Goal: Task Accomplishment & Management: Manage account settings

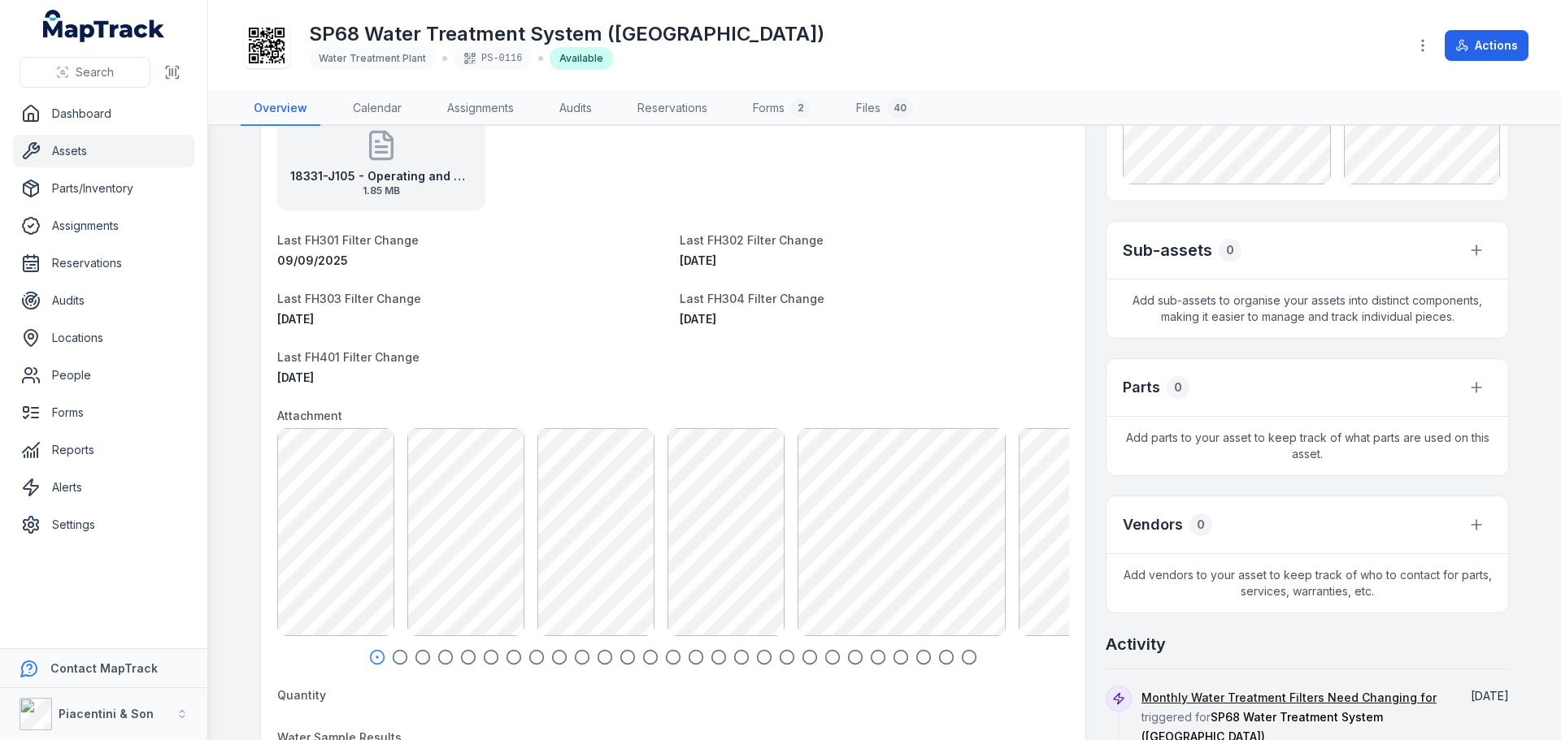
scroll to position [163, 0]
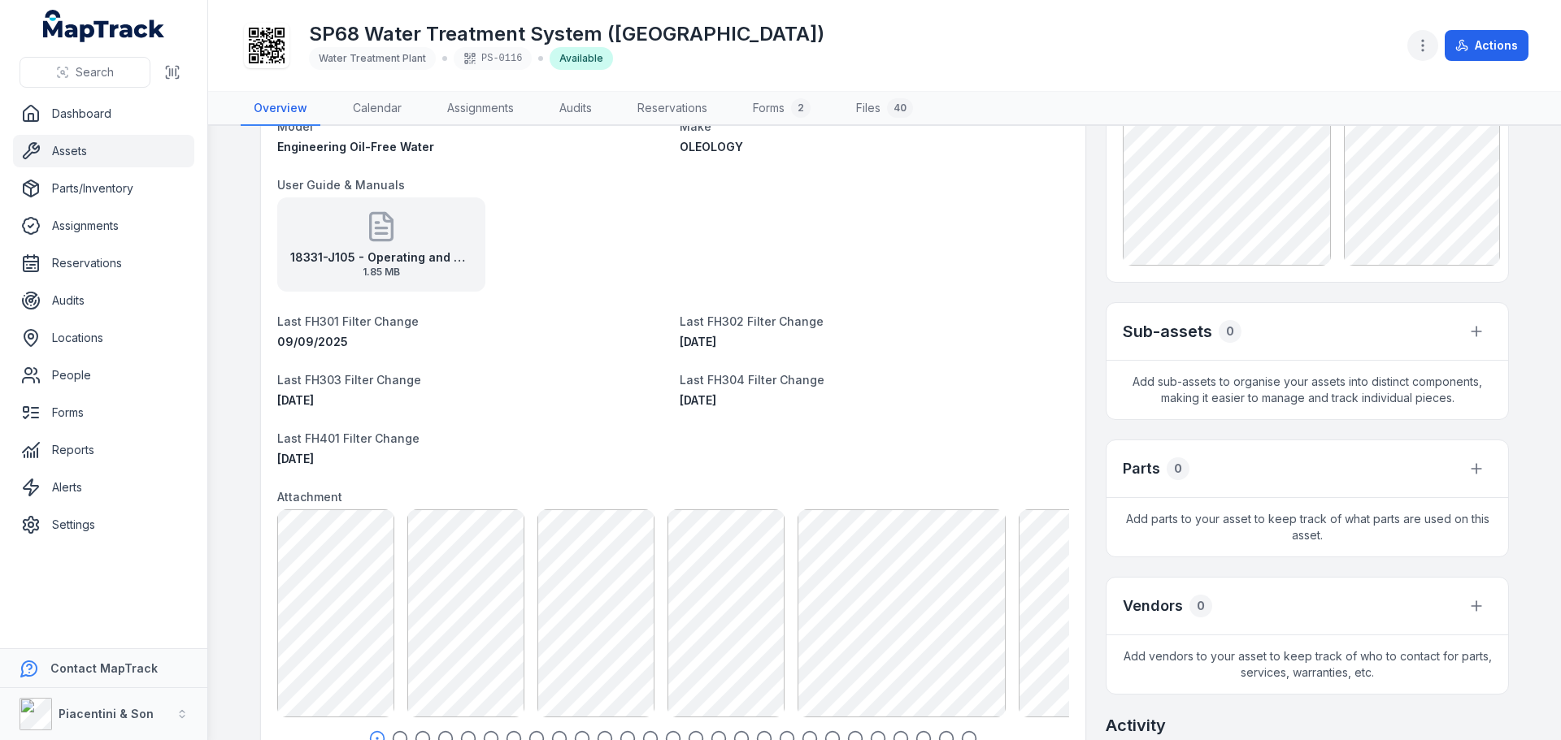
click at [1413, 45] on button "button" at bounding box center [1422, 45] width 31 height 31
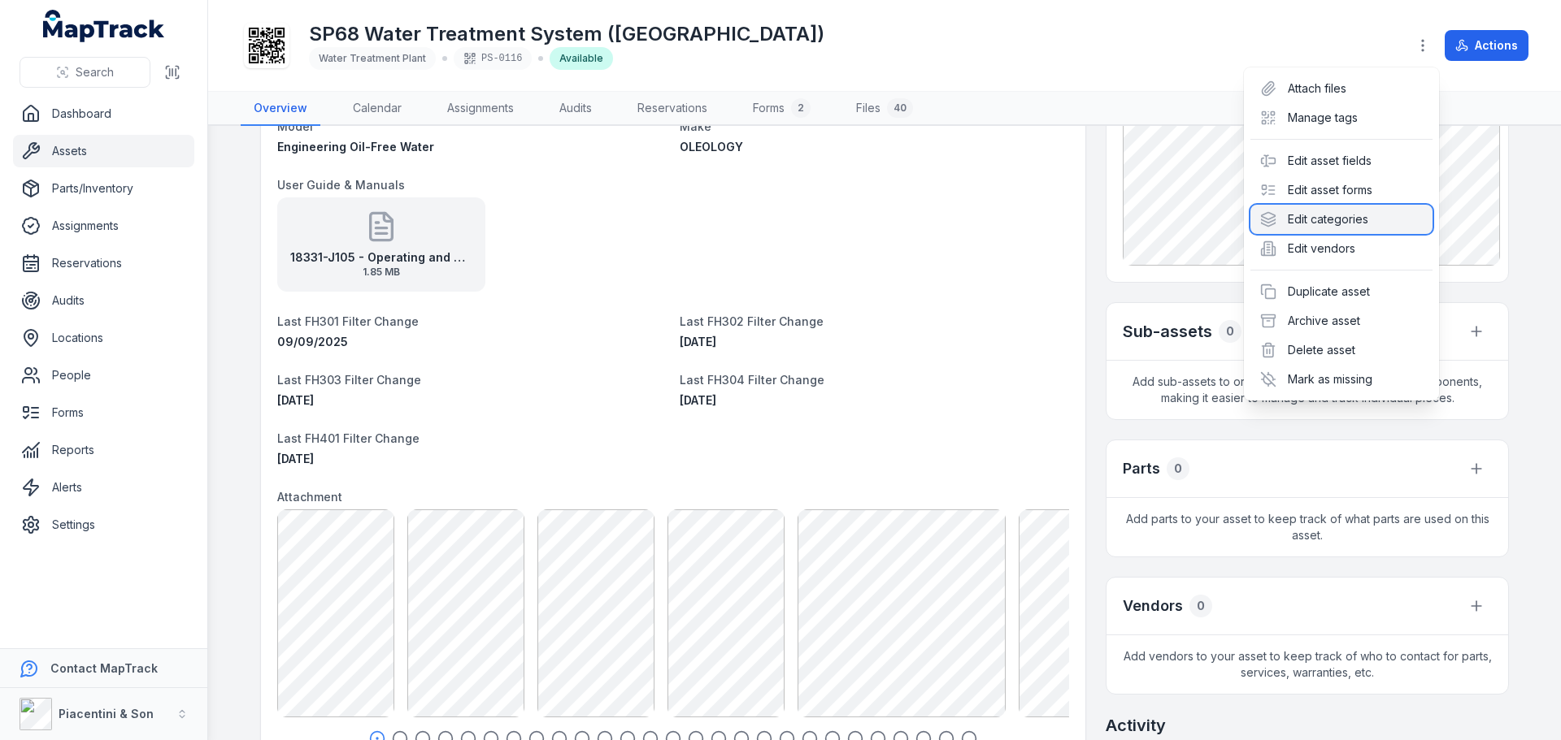
click at [1384, 213] on div "Edit categories" at bounding box center [1341, 219] width 182 height 29
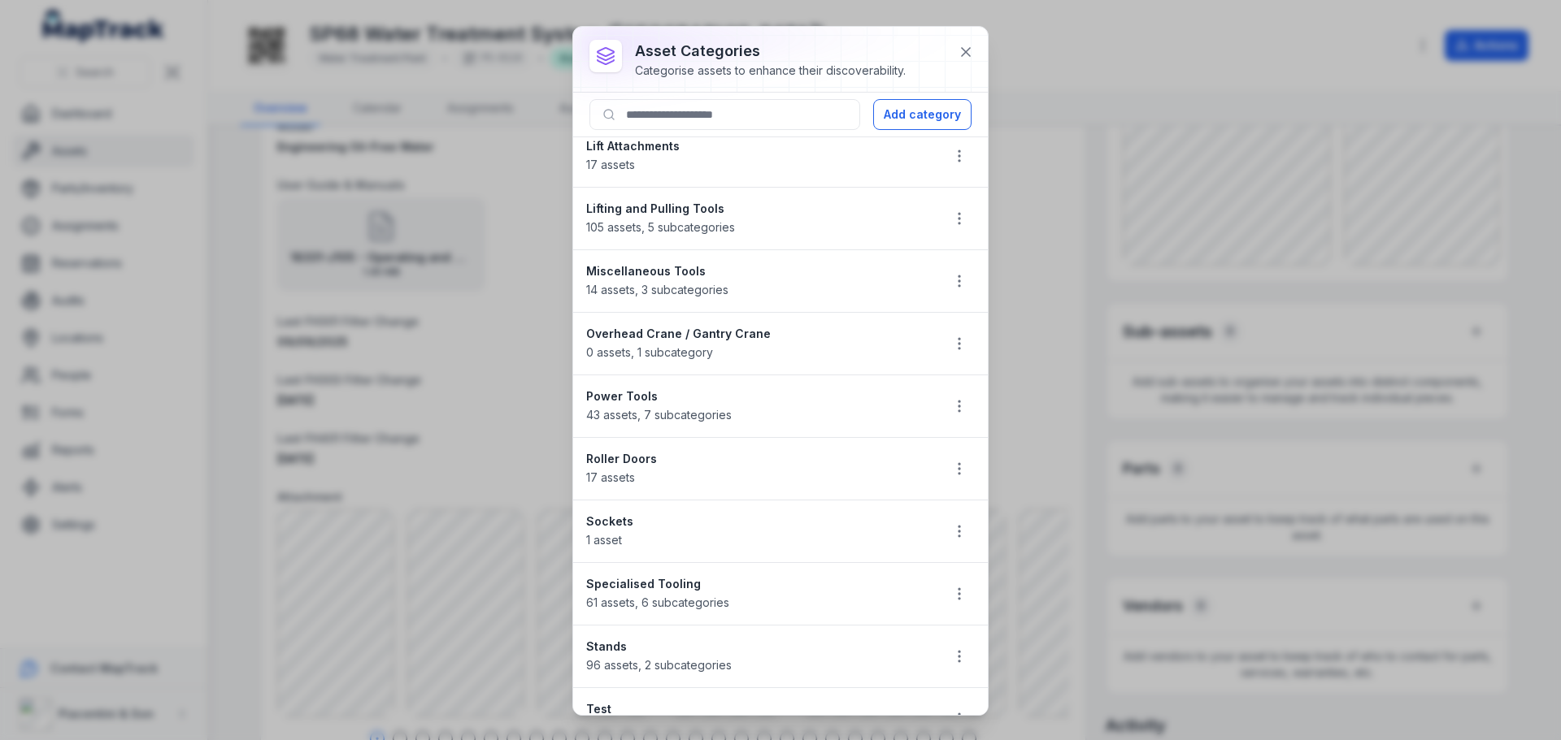
scroll to position [1611, 0]
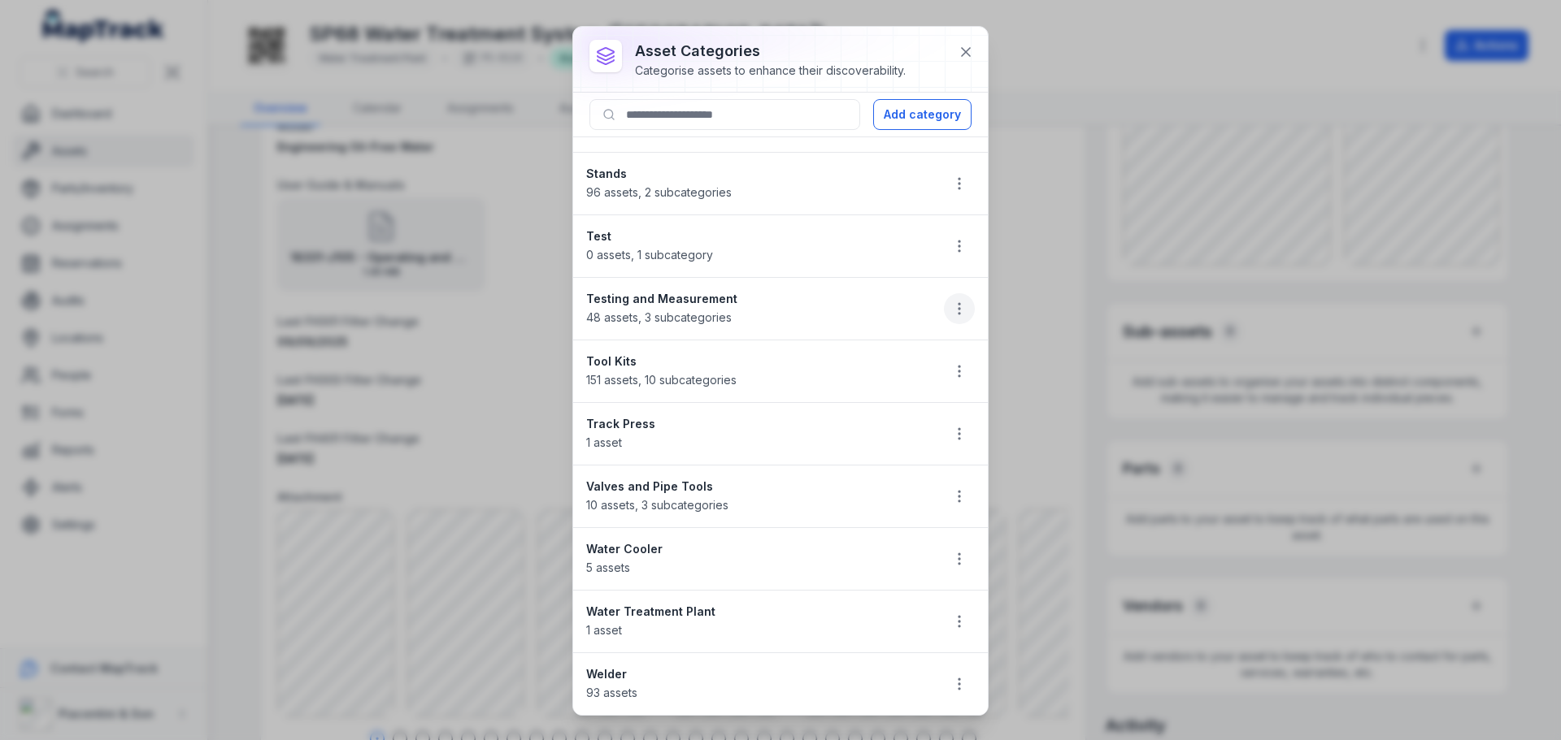
click at [951, 301] on icon "button" at bounding box center [959, 309] width 16 height 16
click at [951, 312] on icon "button" at bounding box center [959, 309] width 16 height 16
click at [951, 631] on button "button" at bounding box center [959, 621] width 31 height 31
click at [888, 516] on div "Edit" at bounding box center [865, 506] width 182 height 29
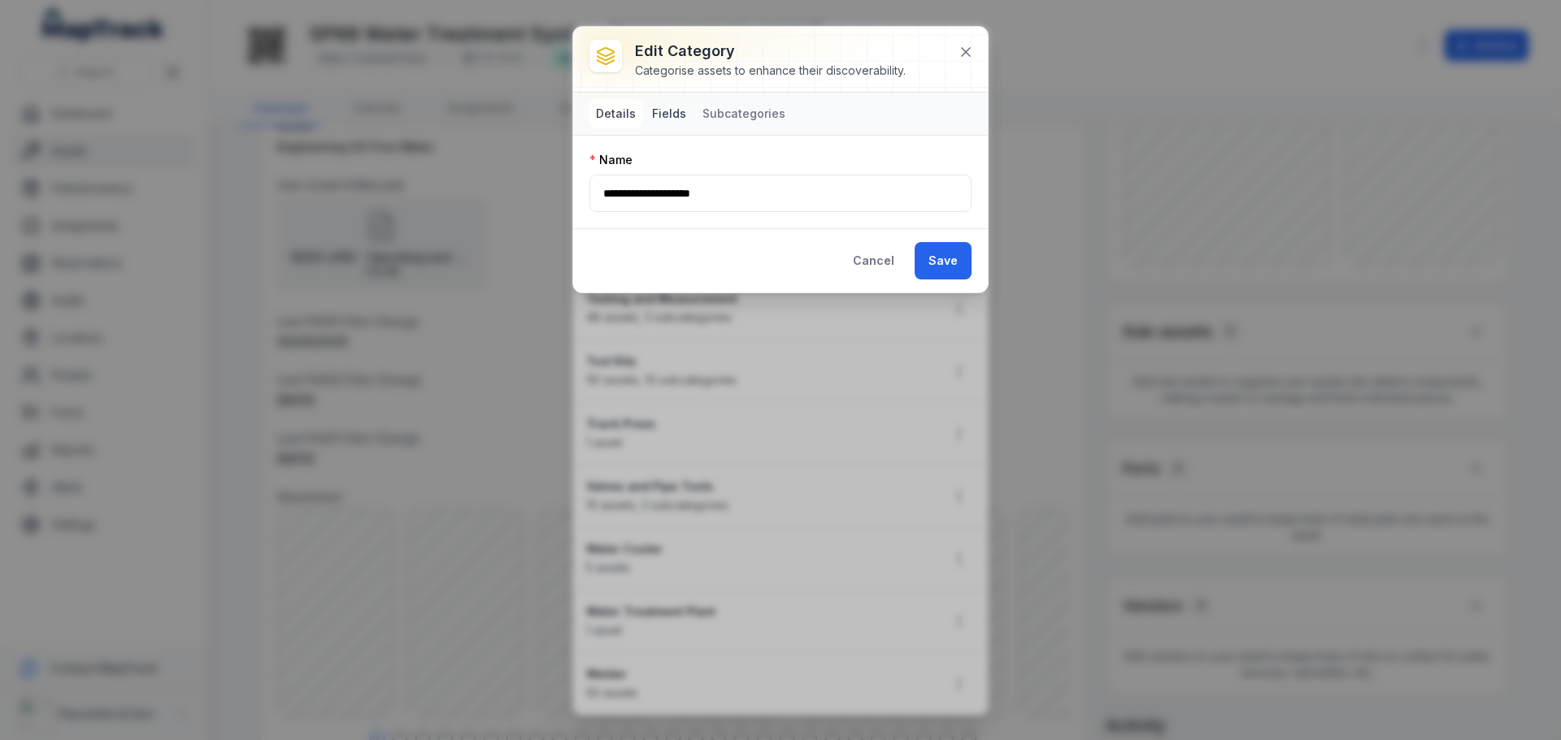
click at [665, 124] on button "Fields" at bounding box center [668, 113] width 47 height 29
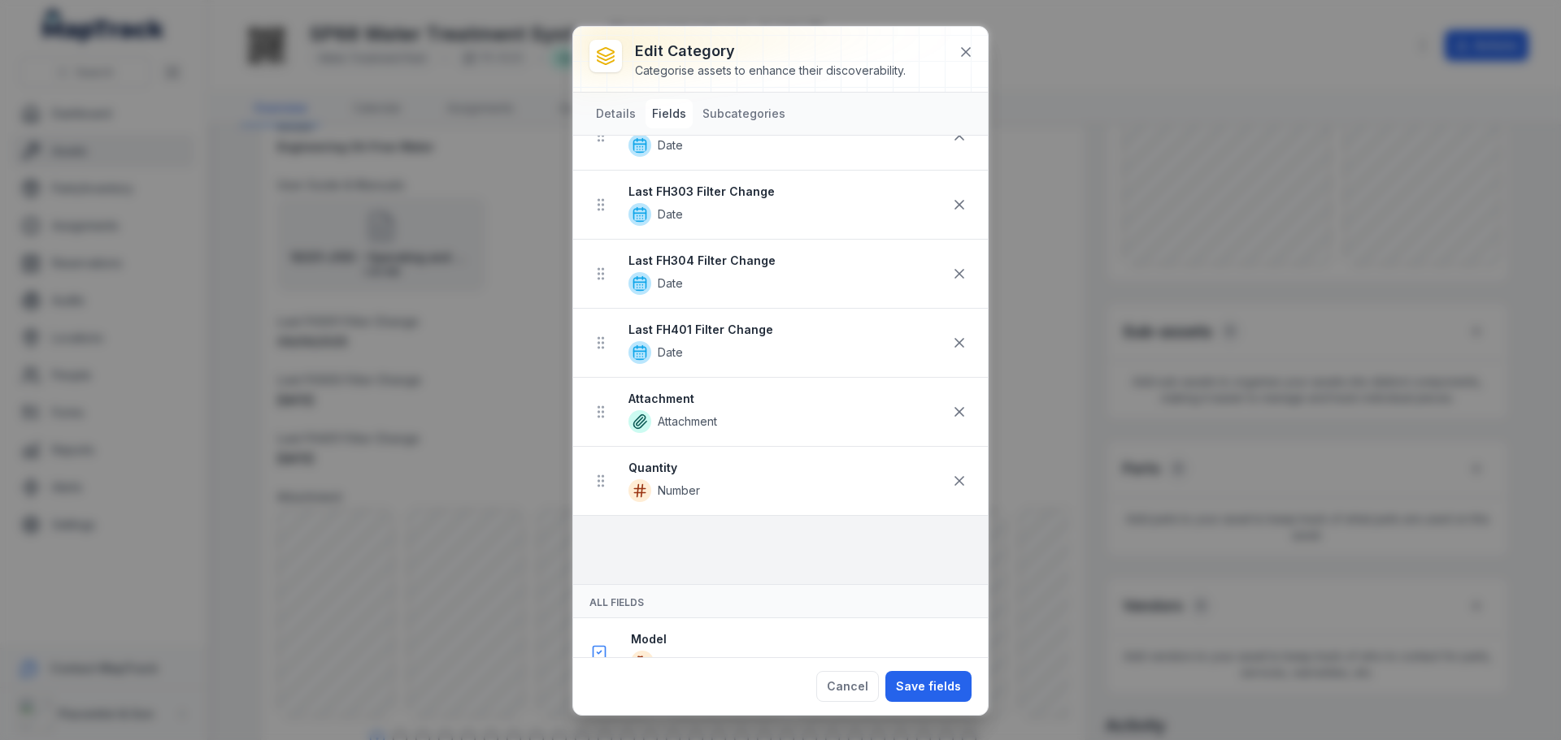
scroll to position [409, 0]
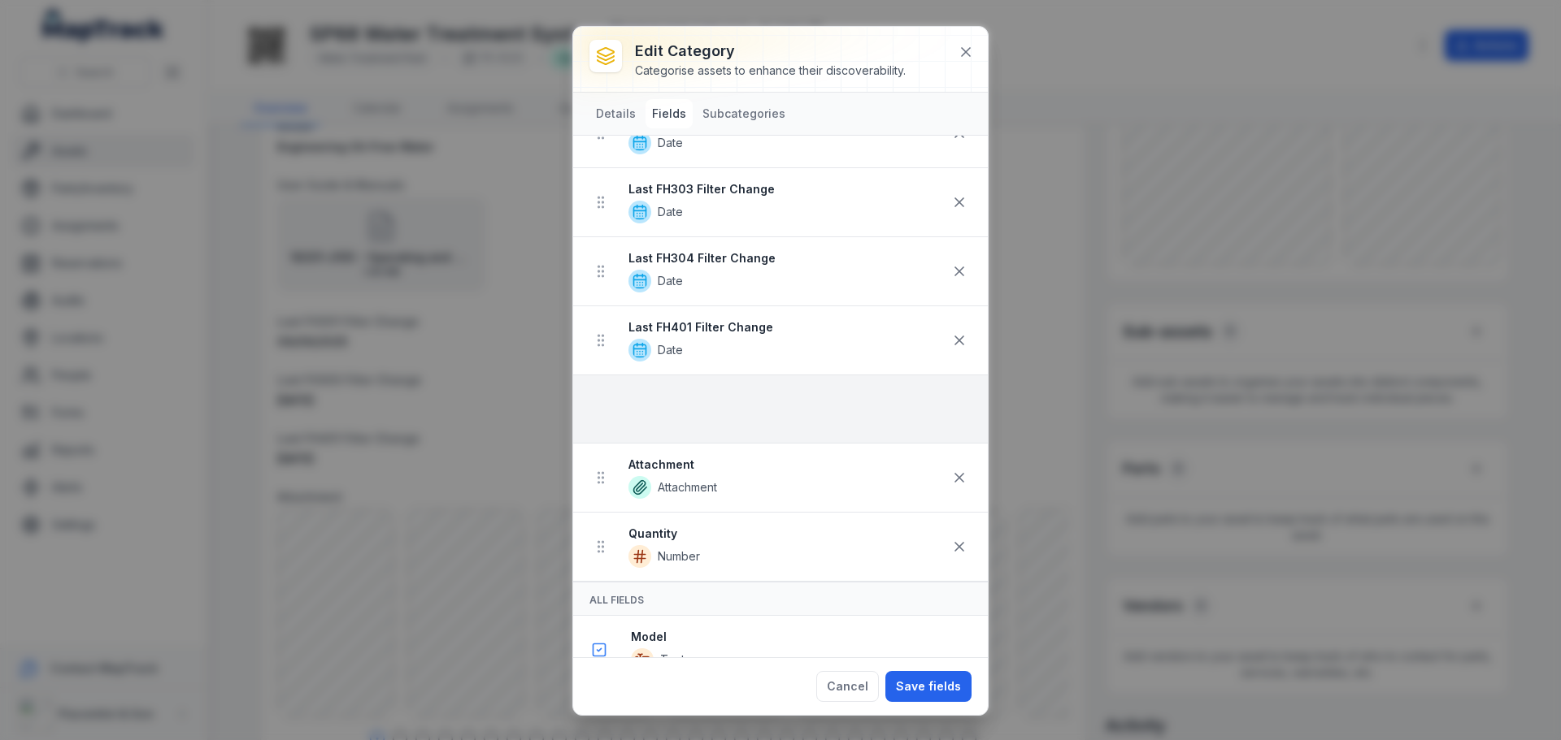
drag, startPoint x: 605, startPoint y: 550, endPoint x: 603, endPoint y: 389, distance: 161.8
click at [603, 389] on ul "Model Text Make Autocomplete User Guide & Manuals Attachment Last FH301 Filter …" at bounding box center [780, 202] width 415 height 759
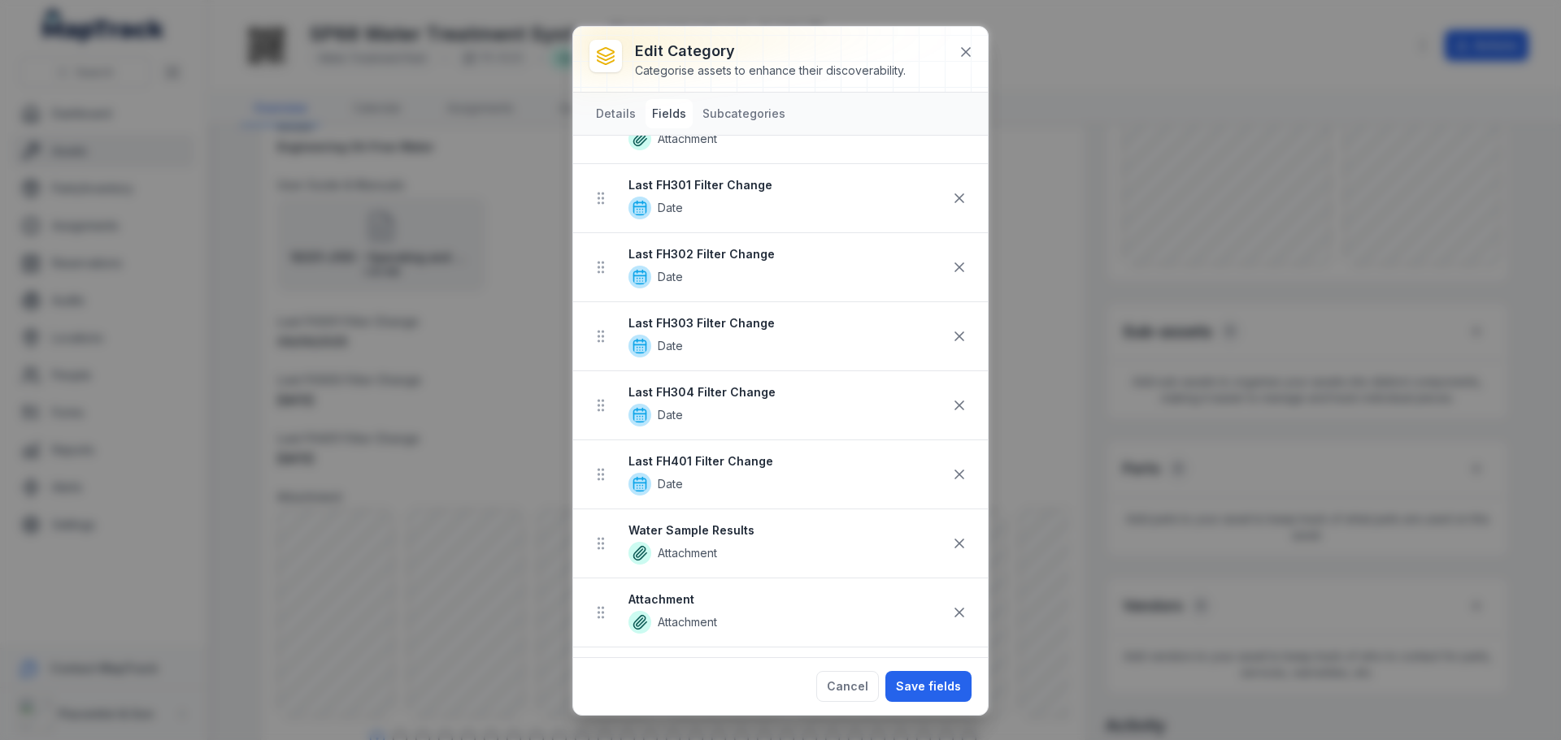
scroll to position [246, 0]
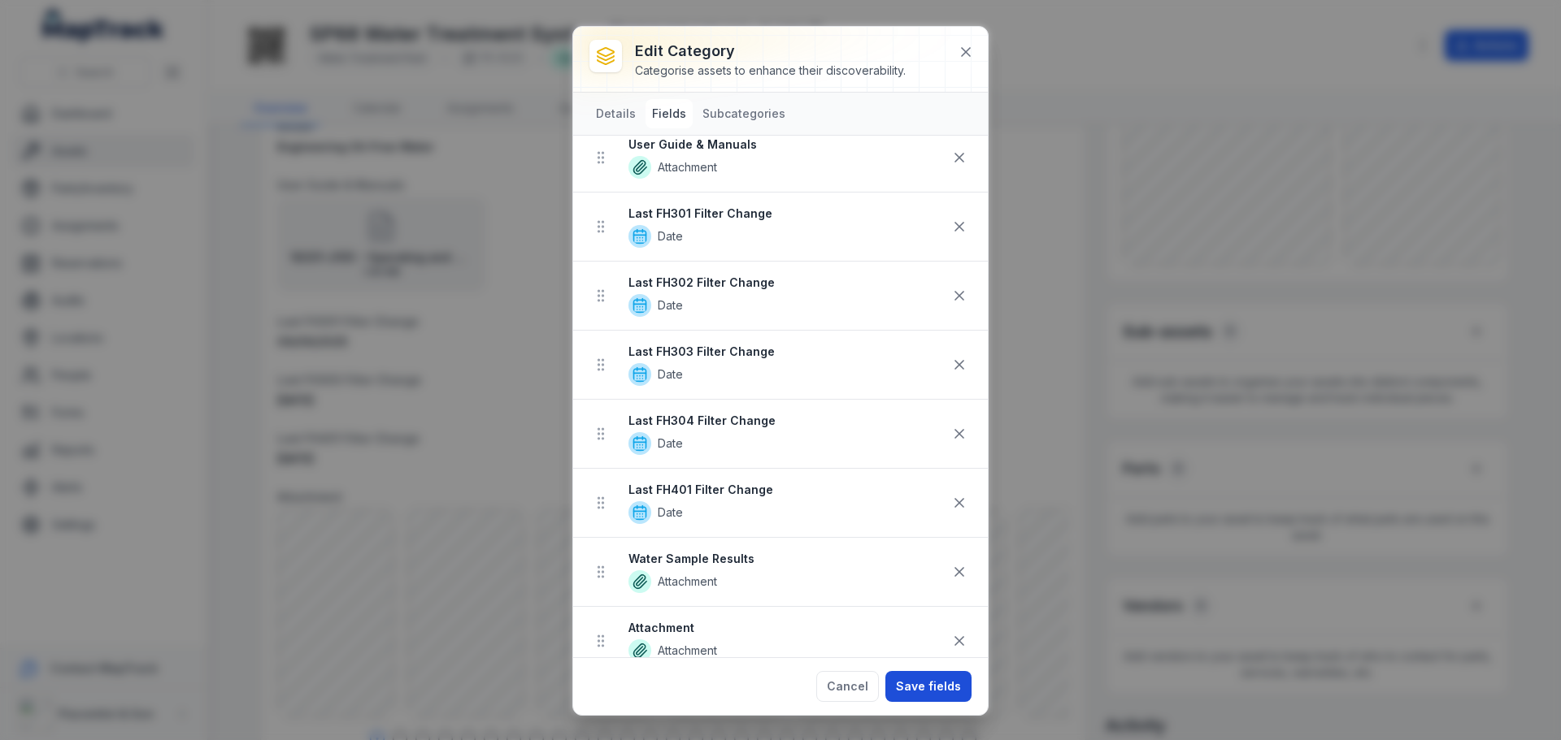
click at [949, 697] on button "Save fields" at bounding box center [928, 686] width 86 height 31
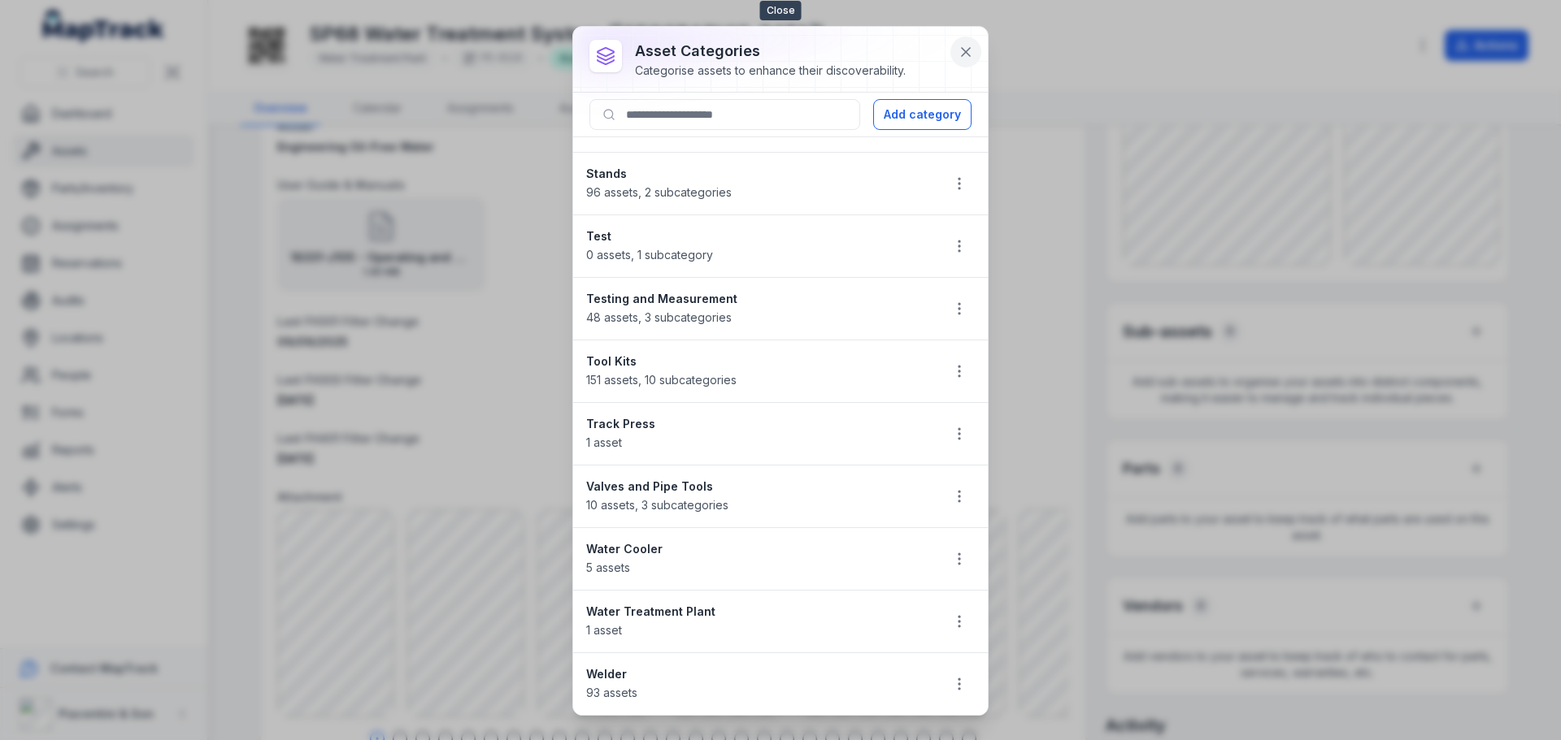
click at [966, 45] on icon at bounding box center [965, 52] width 16 height 16
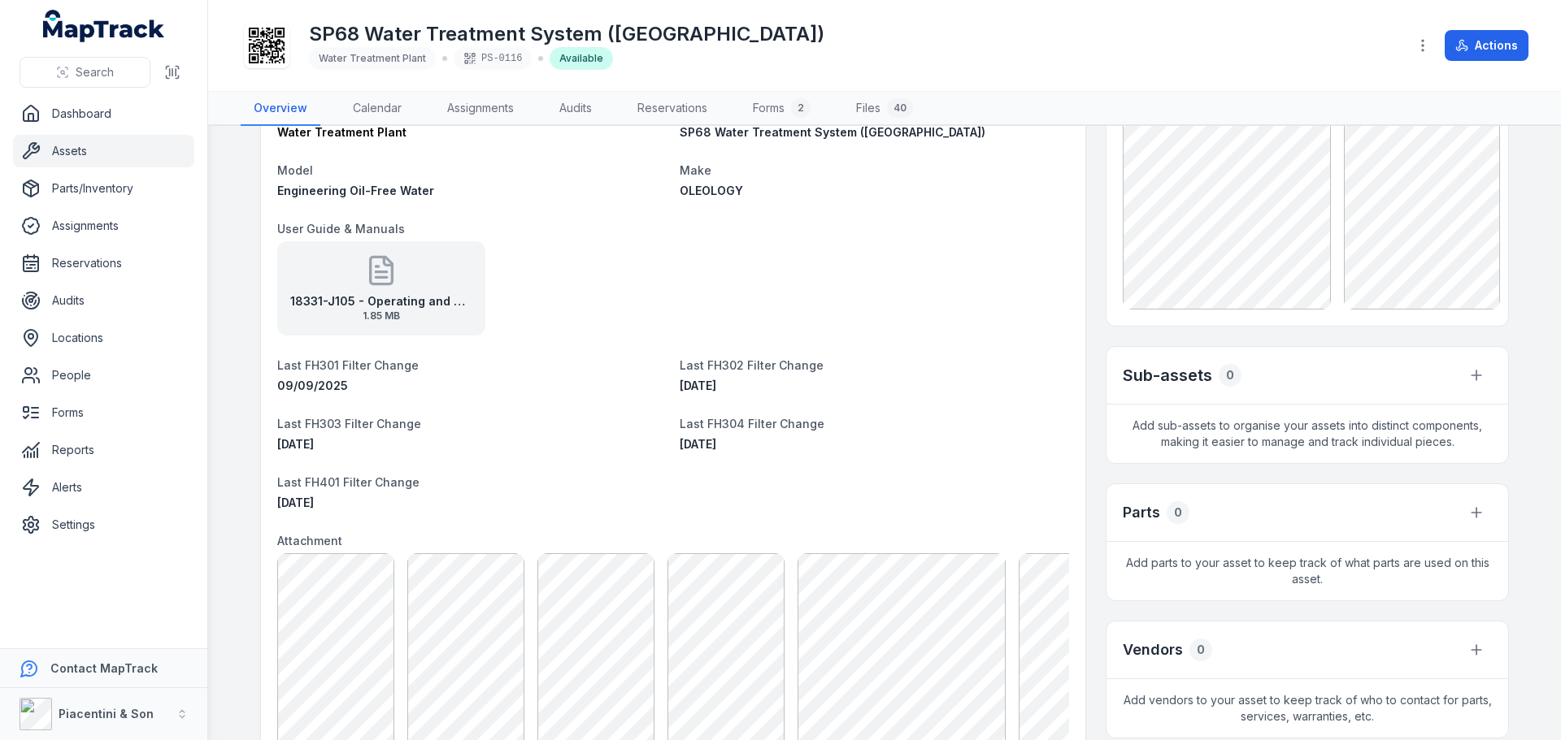
scroll to position [81, 0]
